Goal: Transaction & Acquisition: Purchase product/service

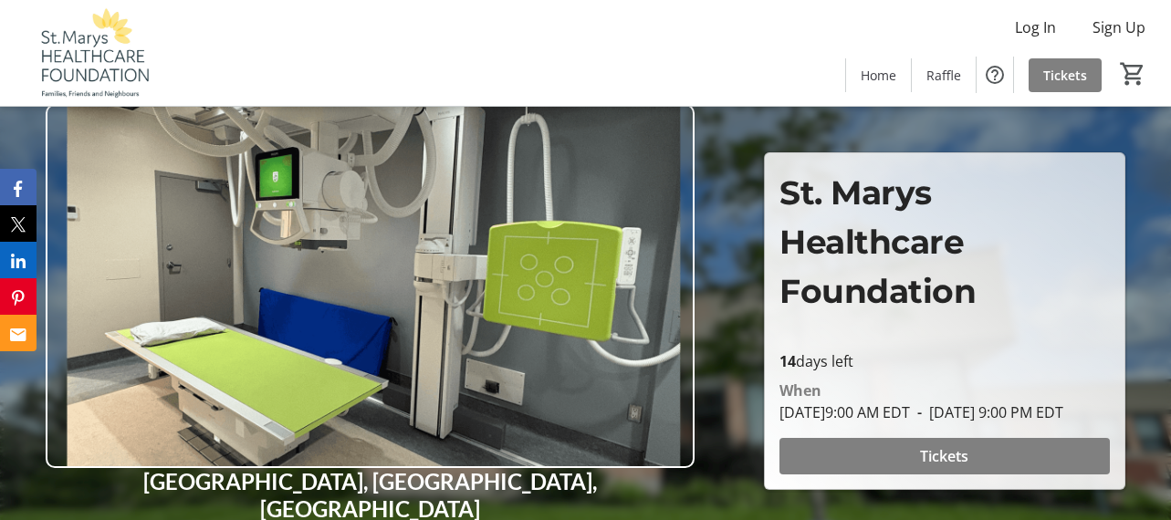
scroll to position [183, 0]
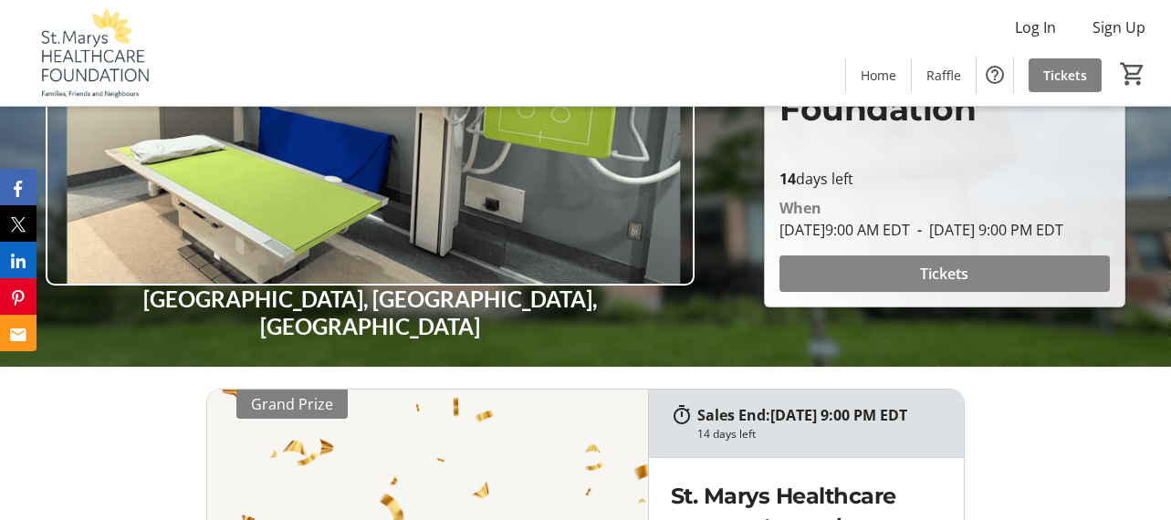
click at [996, 269] on span at bounding box center [945, 274] width 331 height 44
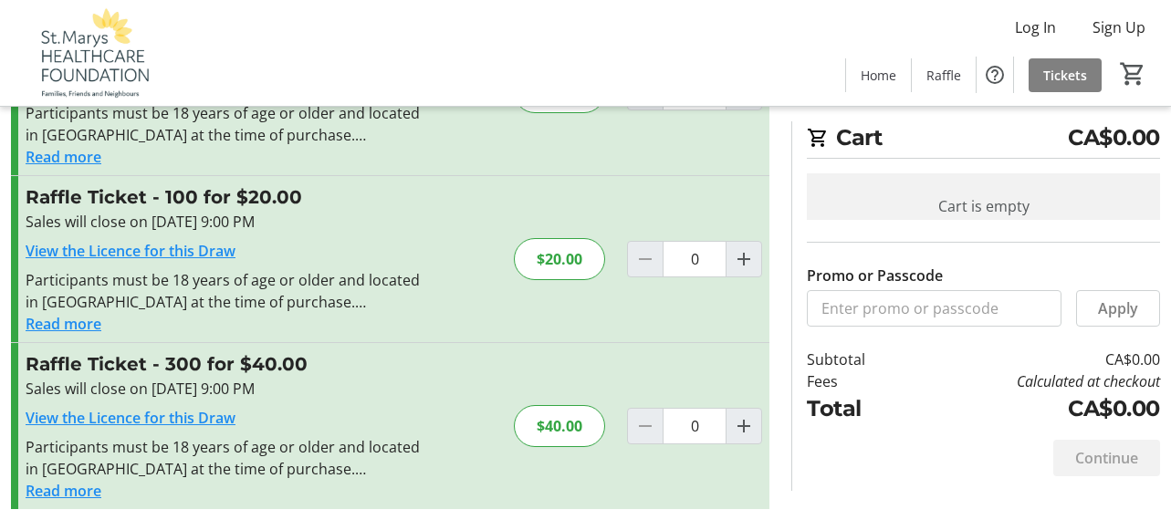
scroll to position [320, 0]
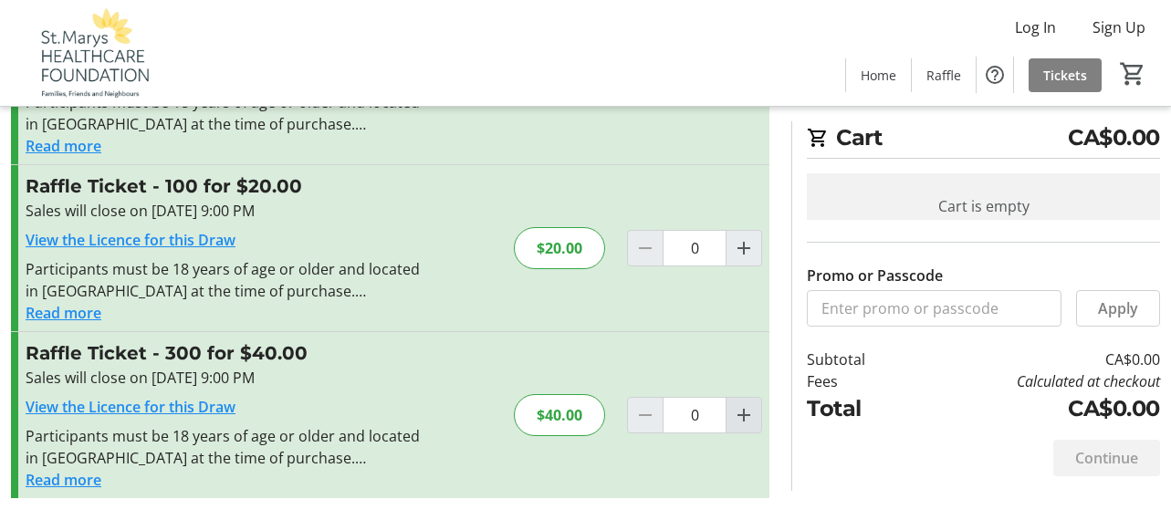
click at [743, 418] on mat-icon "Increment by one" at bounding box center [744, 415] width 22 height 22
type input "1"
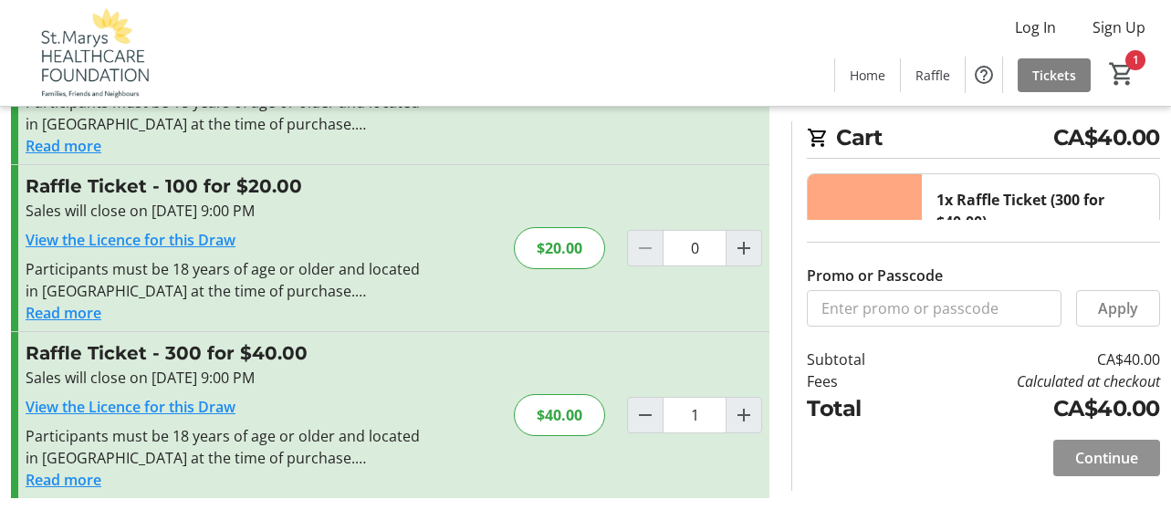
click at [1091, 462] on span "Continue" at bounding box center [1107, 458] width 63 height 22
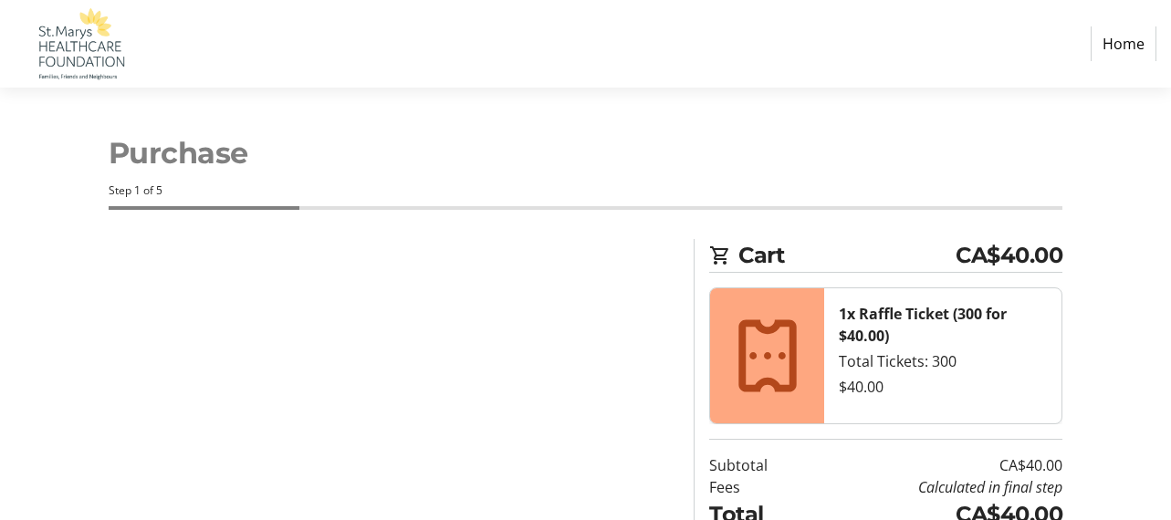
select select "CA"
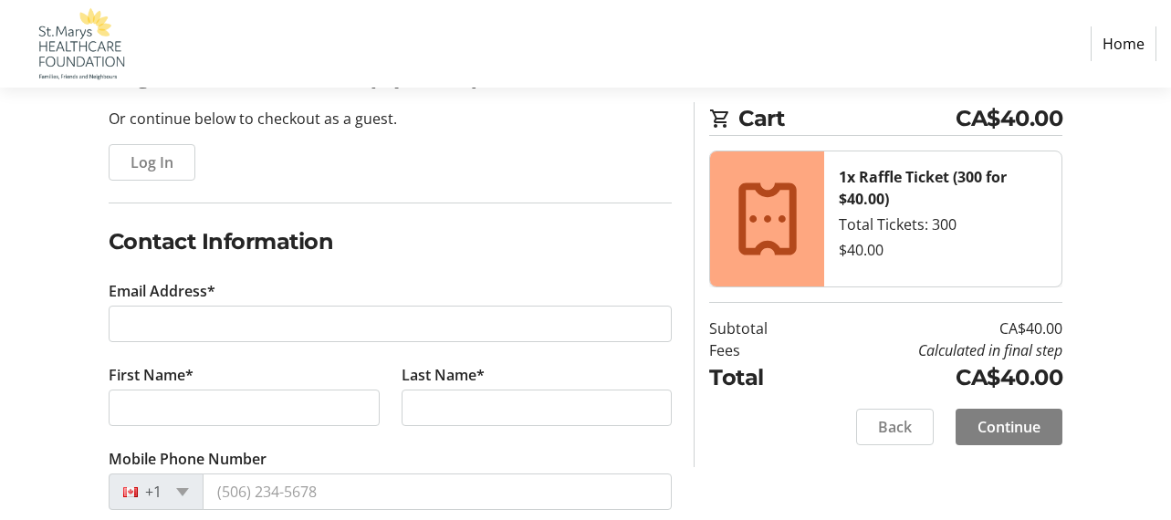
scroll to position [183, 0]
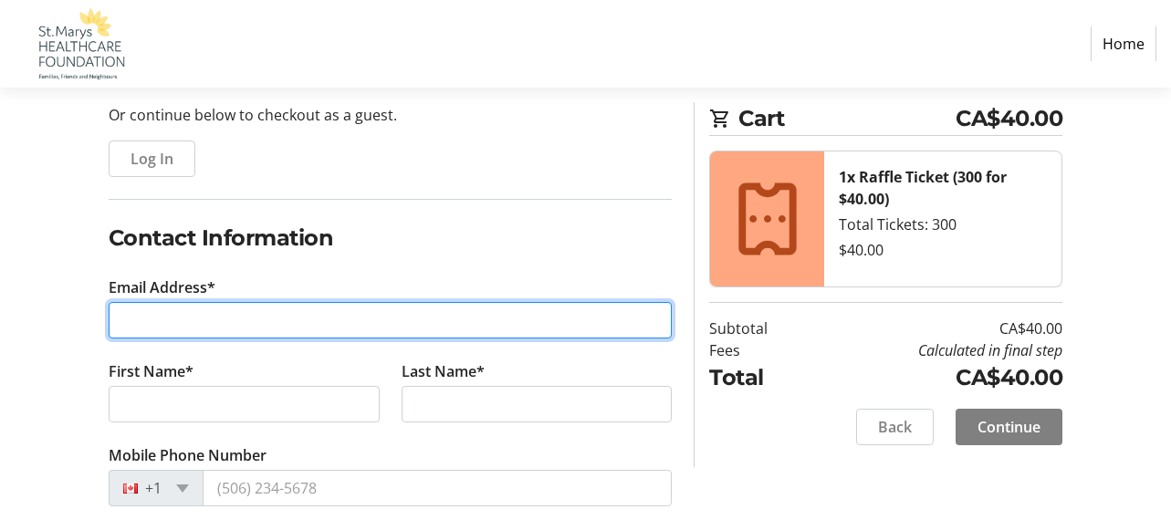
click at [119, 326] on input "Email Address*" at bounding box center [391, 320] width 564 height 37
type input "[EMAIL_ADDRESS][PERSON_NAME][DOMAIN_NAME]"
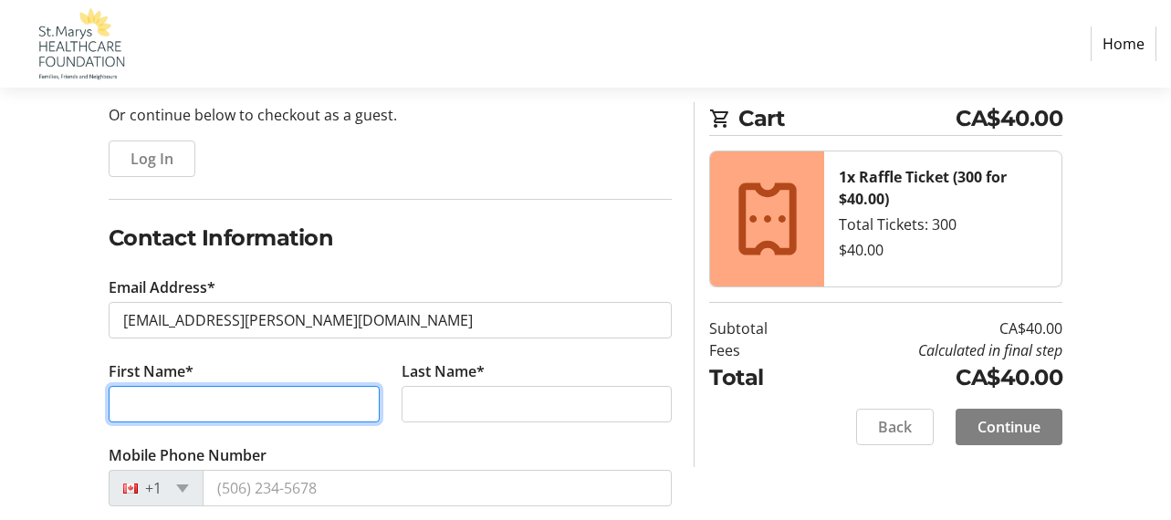
type input "[PERSON_NAME]"
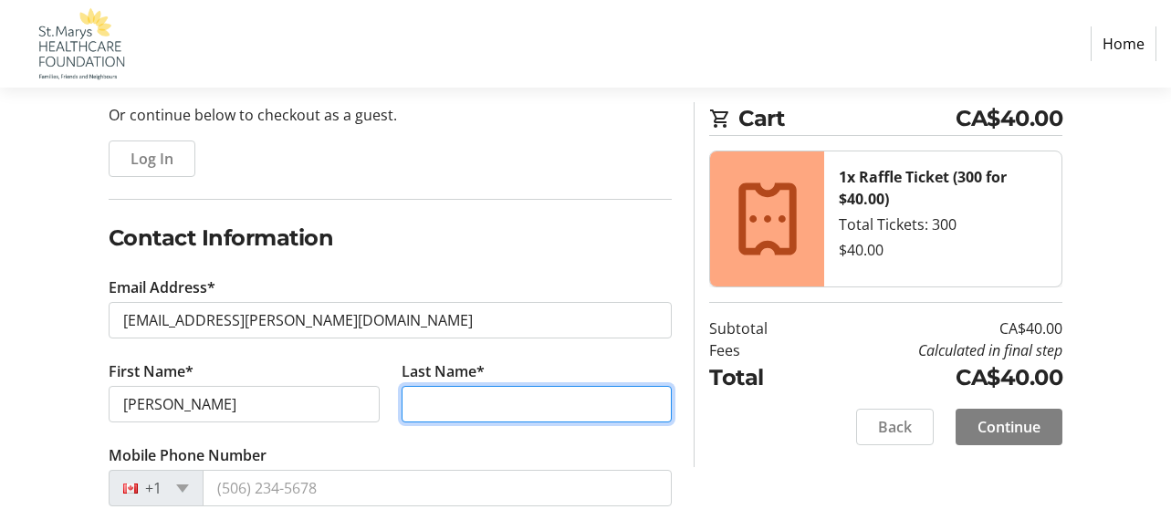
type input "[PERSON_NAME]"
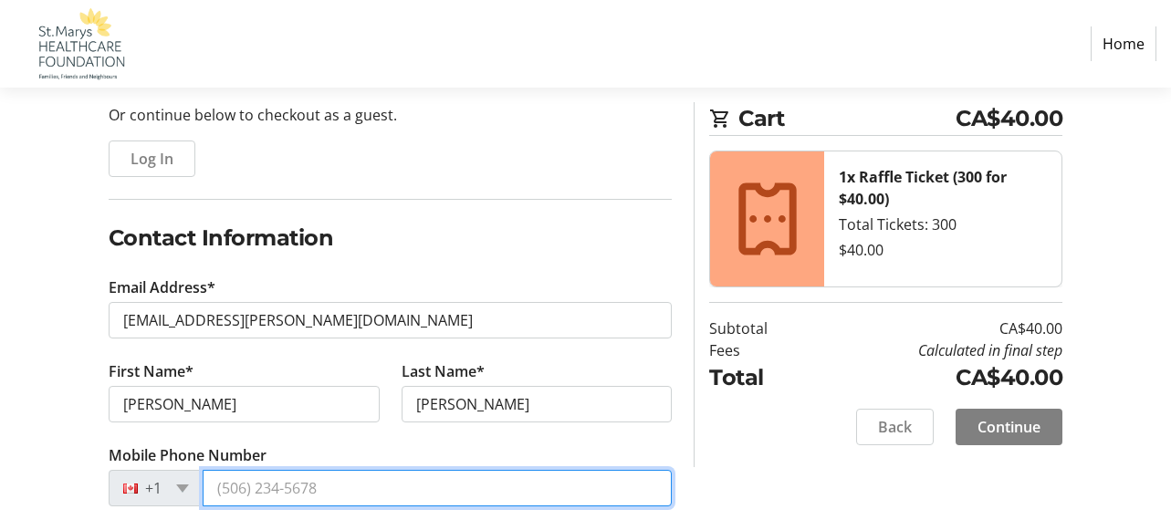
type input "[PHONE_NUMBER]"
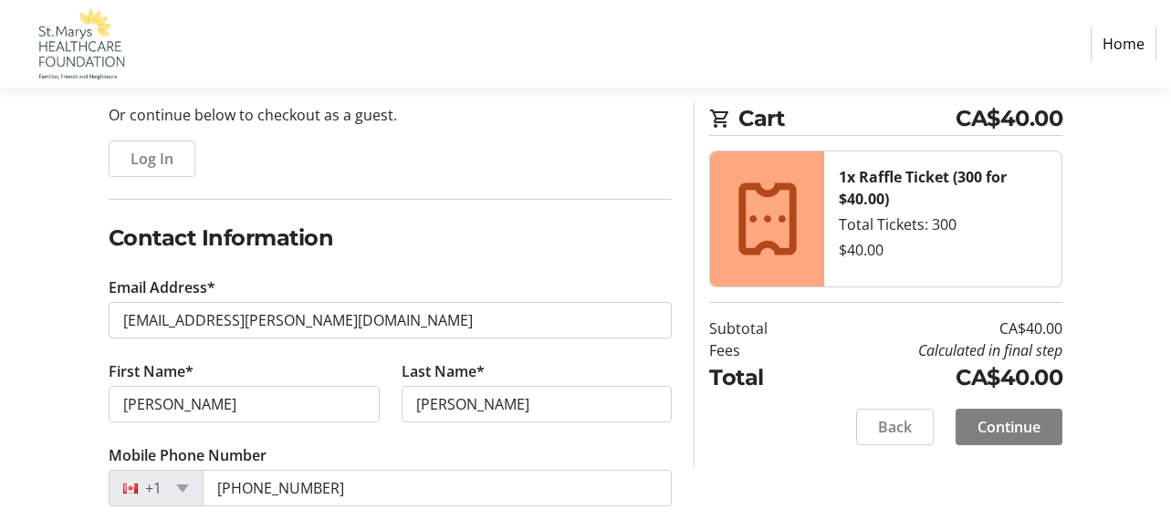
type input "[STREET_ADDRESS]"
type input "St. Marys"
select select "ON"
type input "N4X1C6"
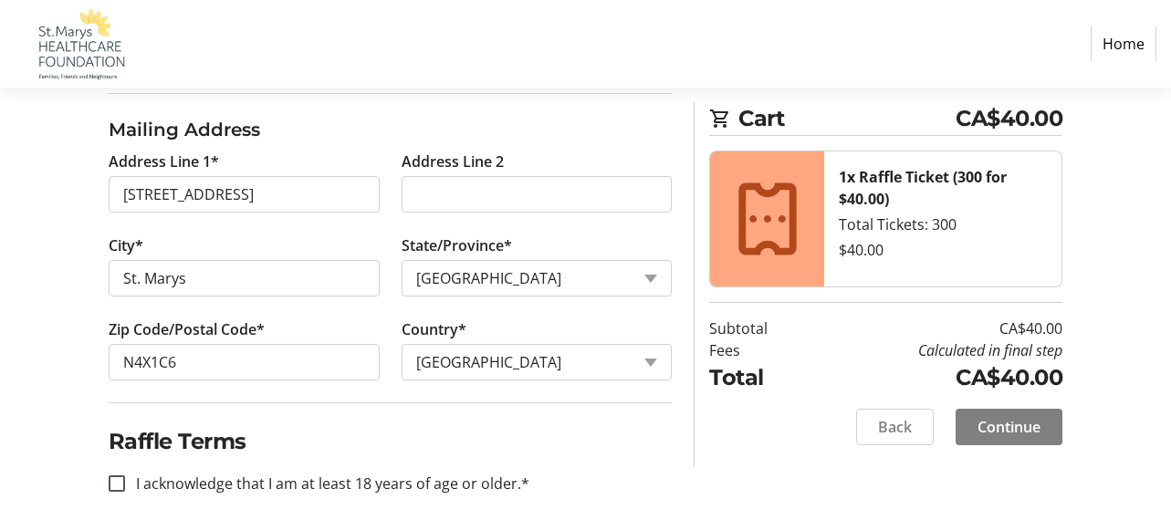
scroll to position [822, 0]
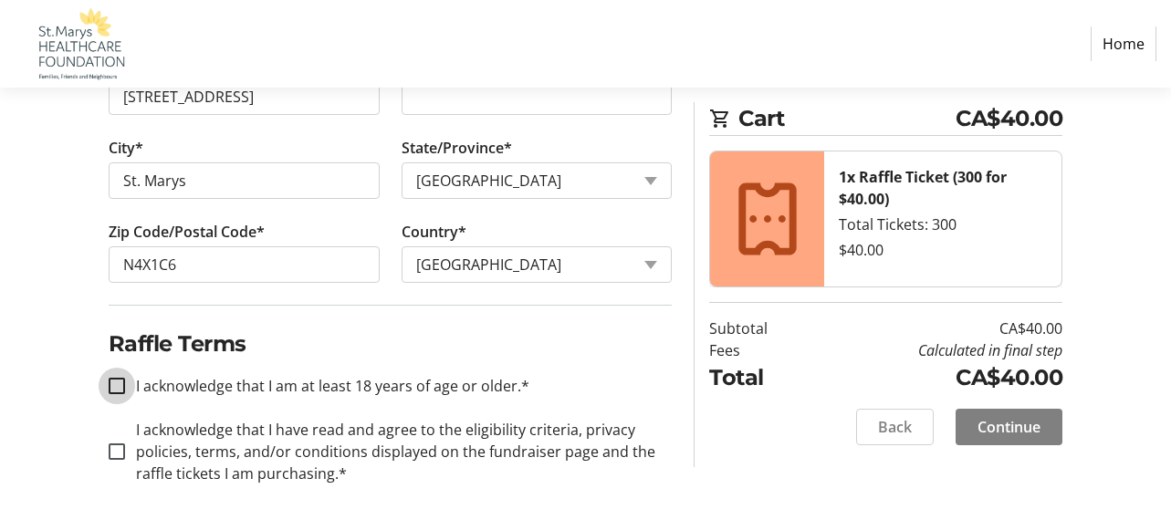
click at [113, 384] on input "I acknowledge that I am at least 18 years of age or older.*" at bounding box center [117, 386] width 16 height 16
checkbox input "true"
drag, startPoint x: 118, startPoint y: 448, endPoint x: 137, endPoint y: 451, distance: 19.4
click at [117, 448] on input "I acknowledge that I have read and agree to the eligibility criteria, privacy p…" at bounding box center [117, 452] width 16 height 16
checkbox input "true"
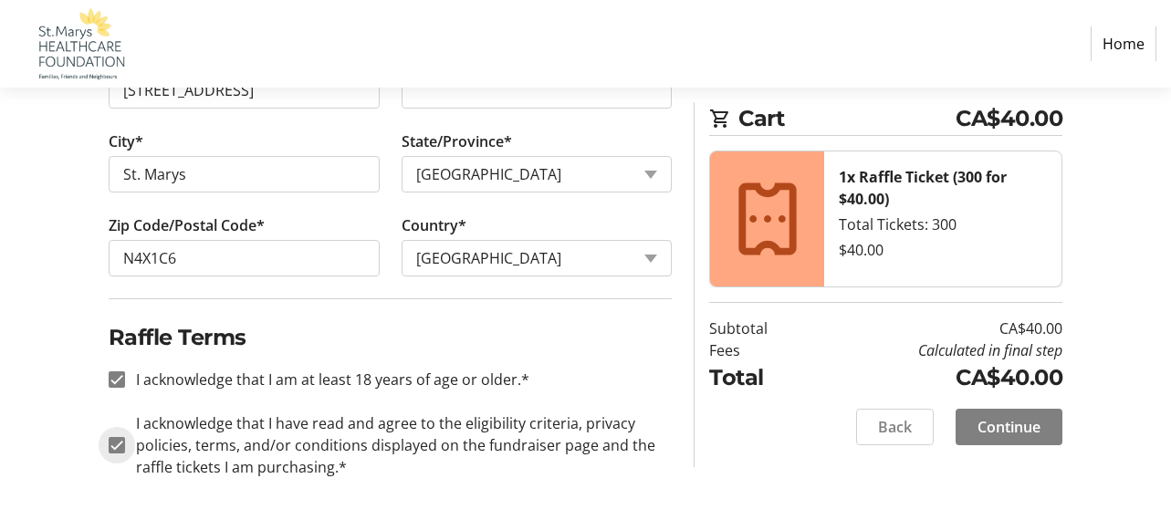
scroll to position [830, 0]
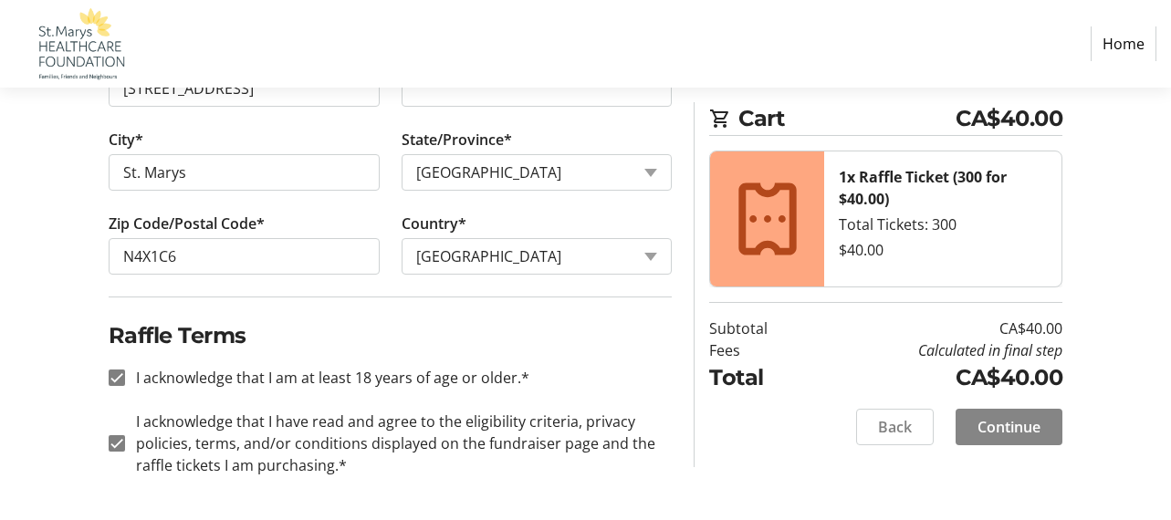
click at [998, 430] on span "Continue" at bounding box center [1009, 427] width 63 height 22
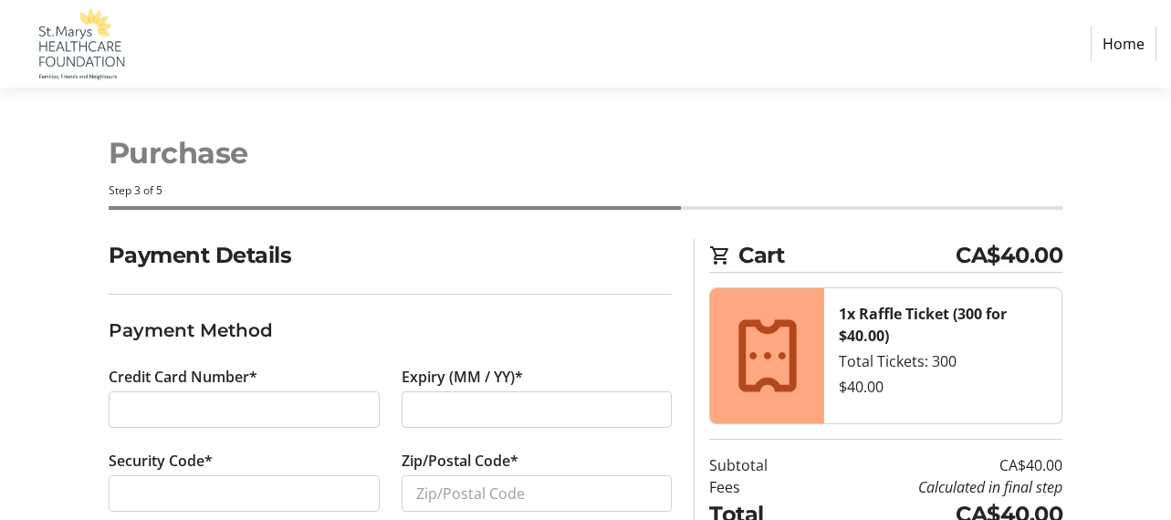
click at [120, 404] on div at bounding box center [244, 410] width 271 height 37
click at [420, 397] on div at bounding box center [537, 410] width 271 height 37
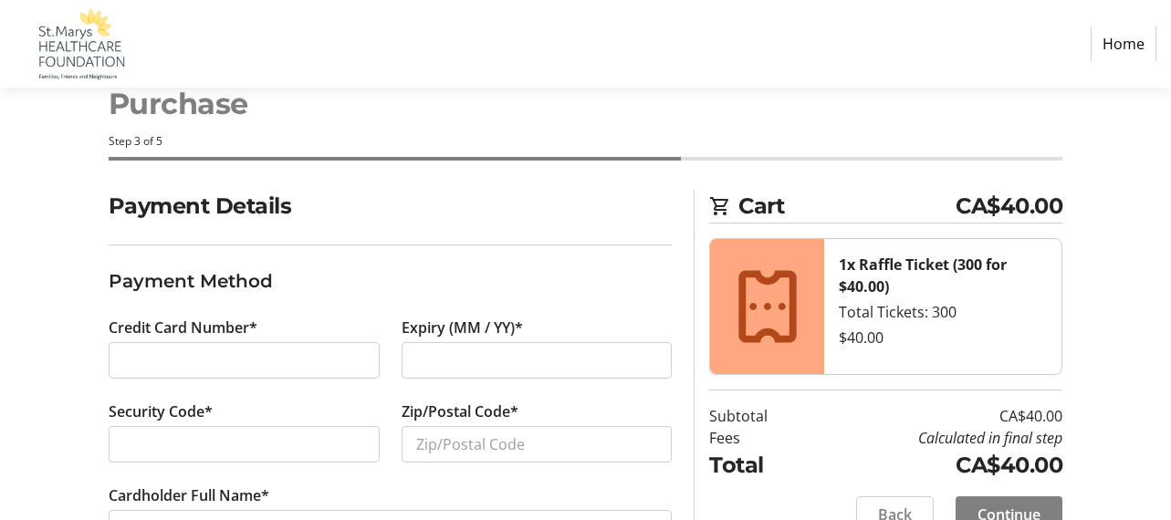
scroll to position [120, 0]
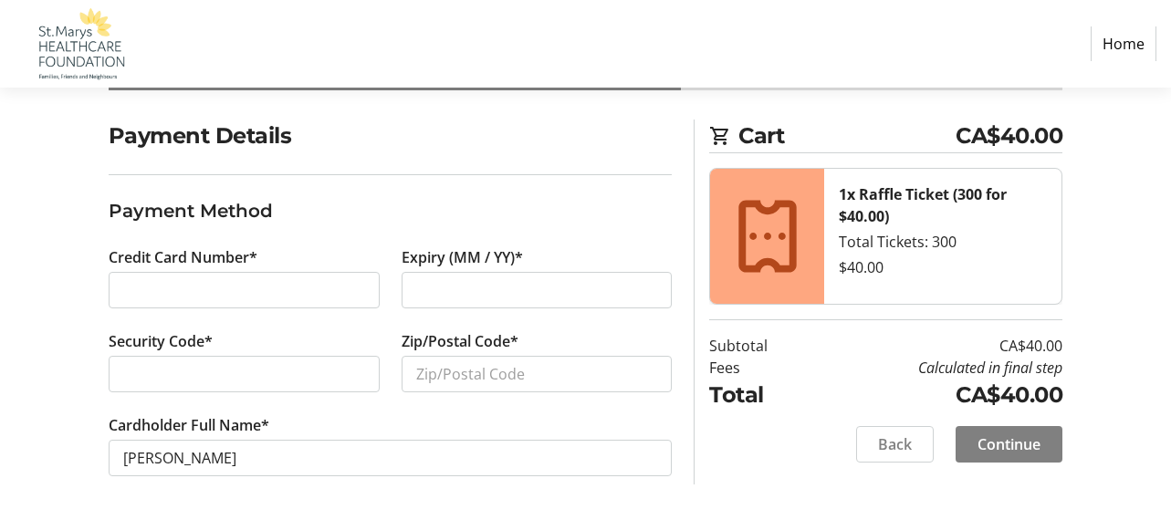
click at [118, 375] on div at bounding box center [244, 374] width 271 height 37
click at [409, 373] on input "Zip/Postal Code*" at bounding box center [537, 374] width 271 height 37
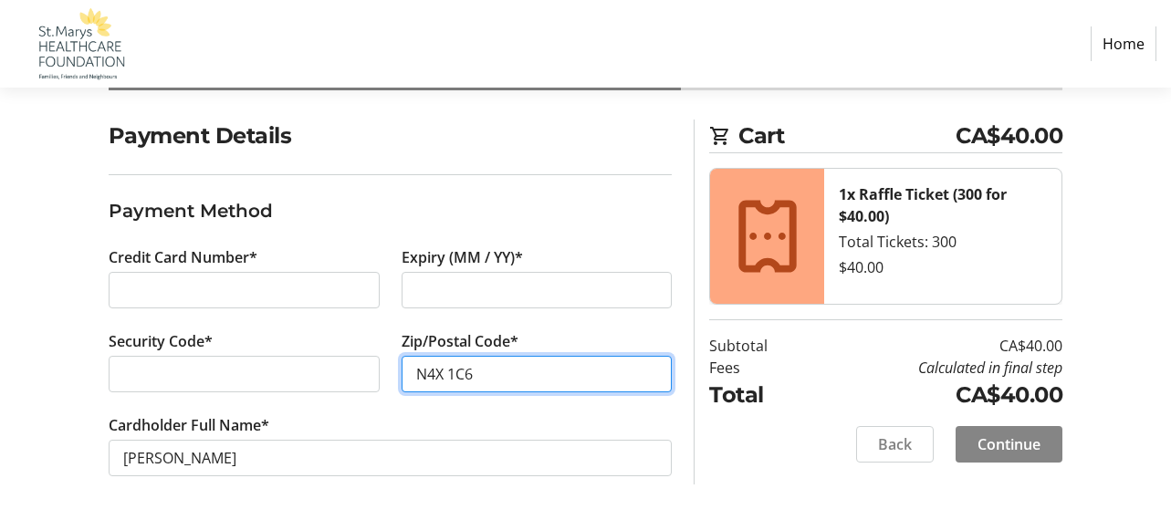
type input "N4X 1C6"
click at [997, 450] on span "Continue" at bounding box center [1009, 445] width 63 height 22
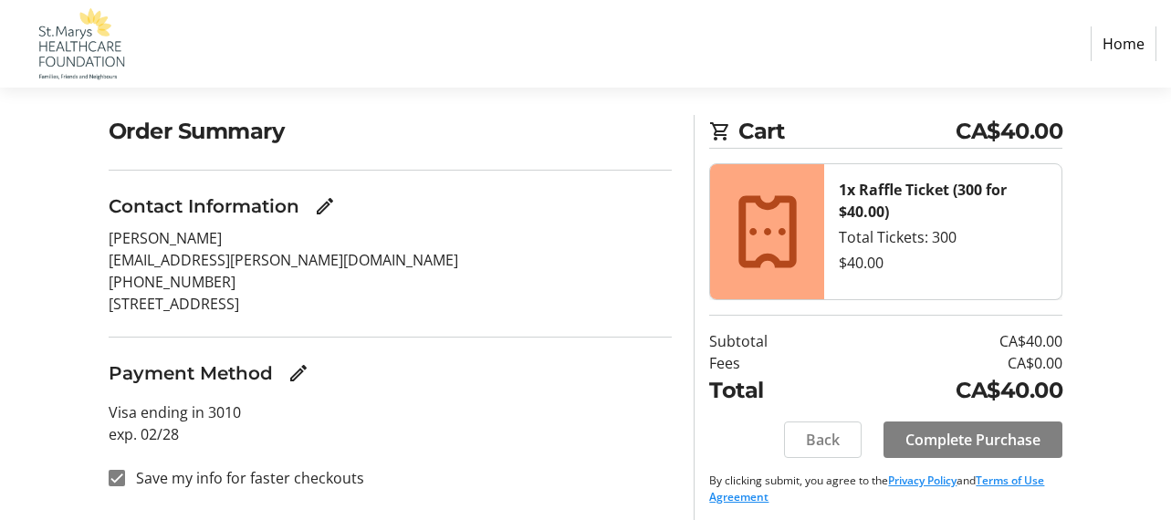
scroll to position [131, 0]
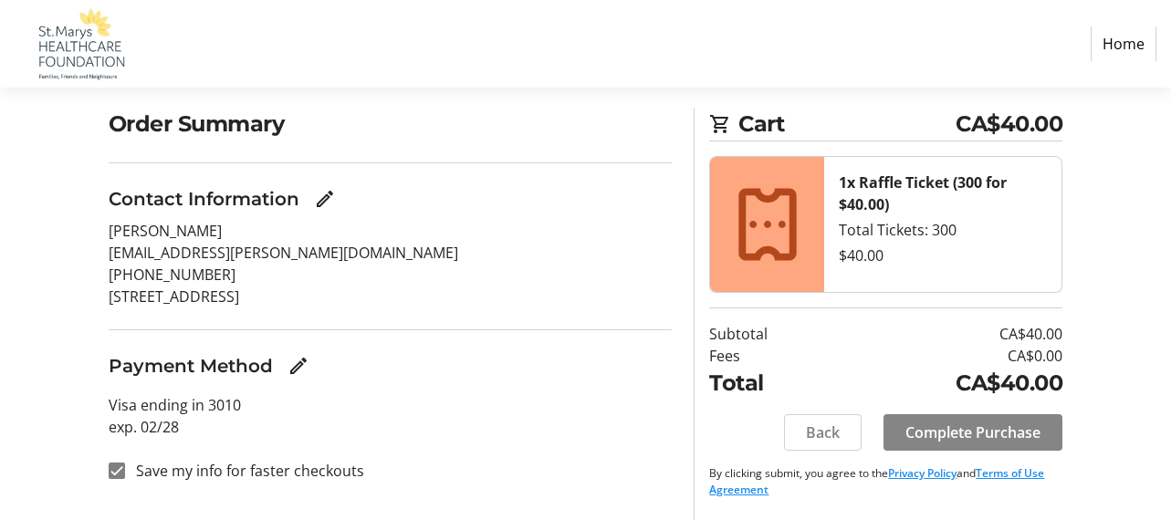
click at [990, 437] on span "Complete Purchase" at bounding box center [973, 433] width 135 height 22
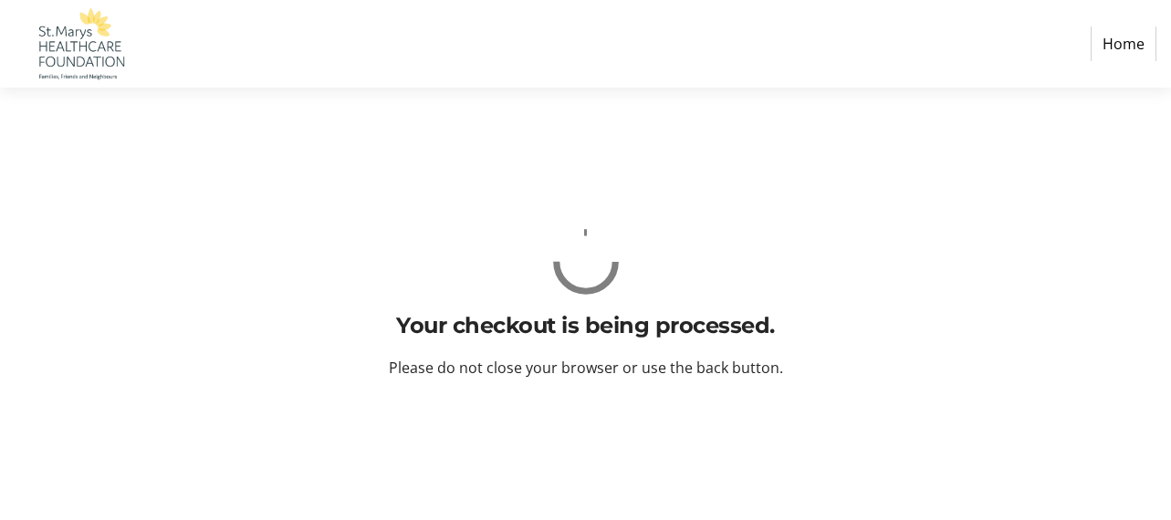
scroll to position [0, 0]
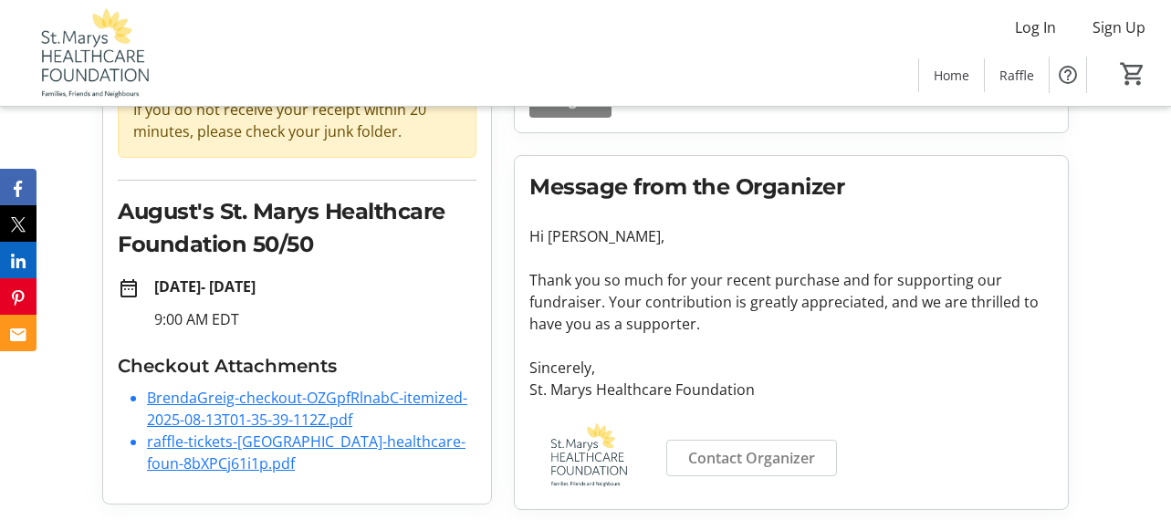
scroll to position [204, 0]
